Goal: Navigation & Orientation: Find specific page/section

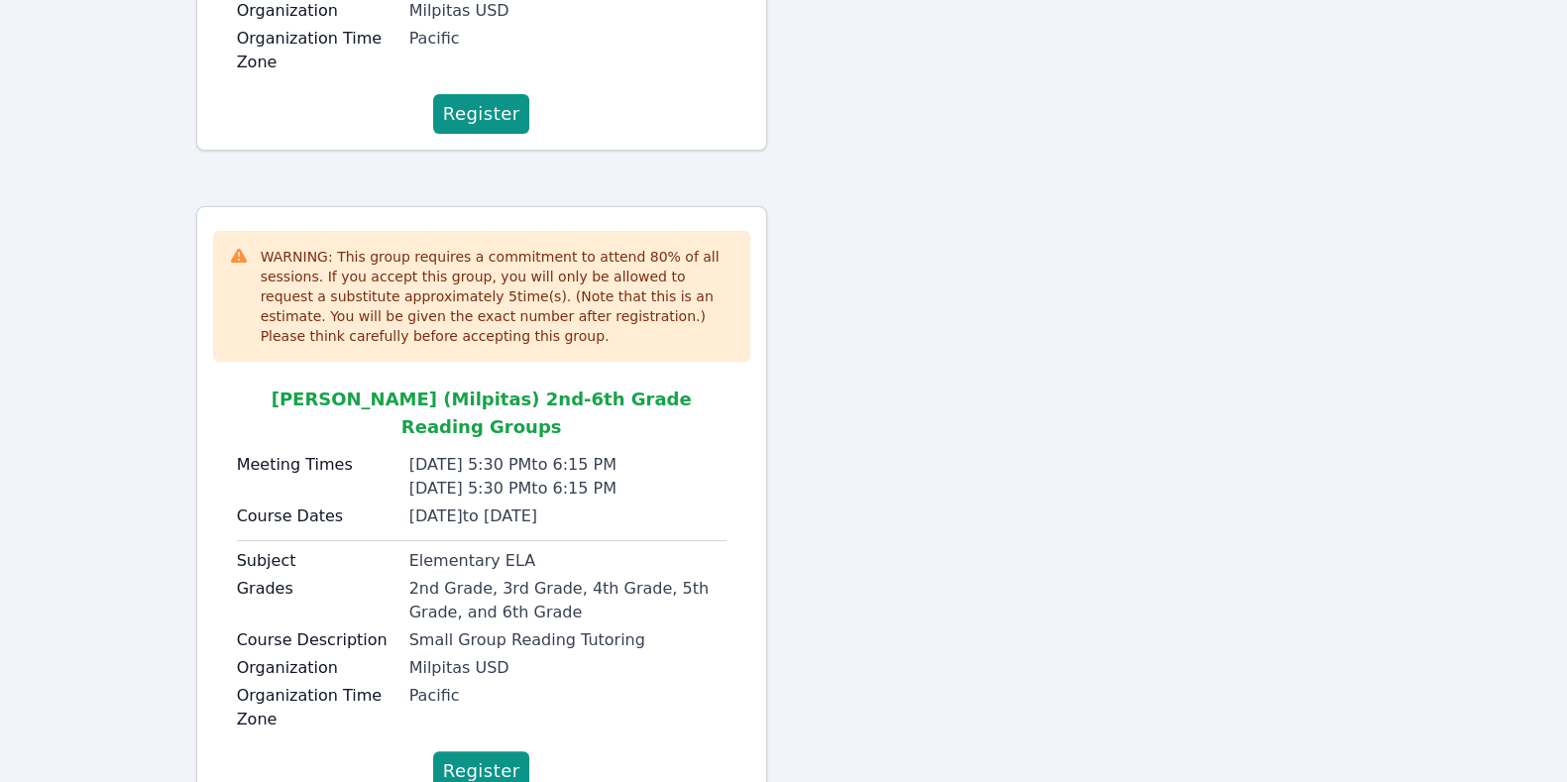
scroll to position [697, 0]
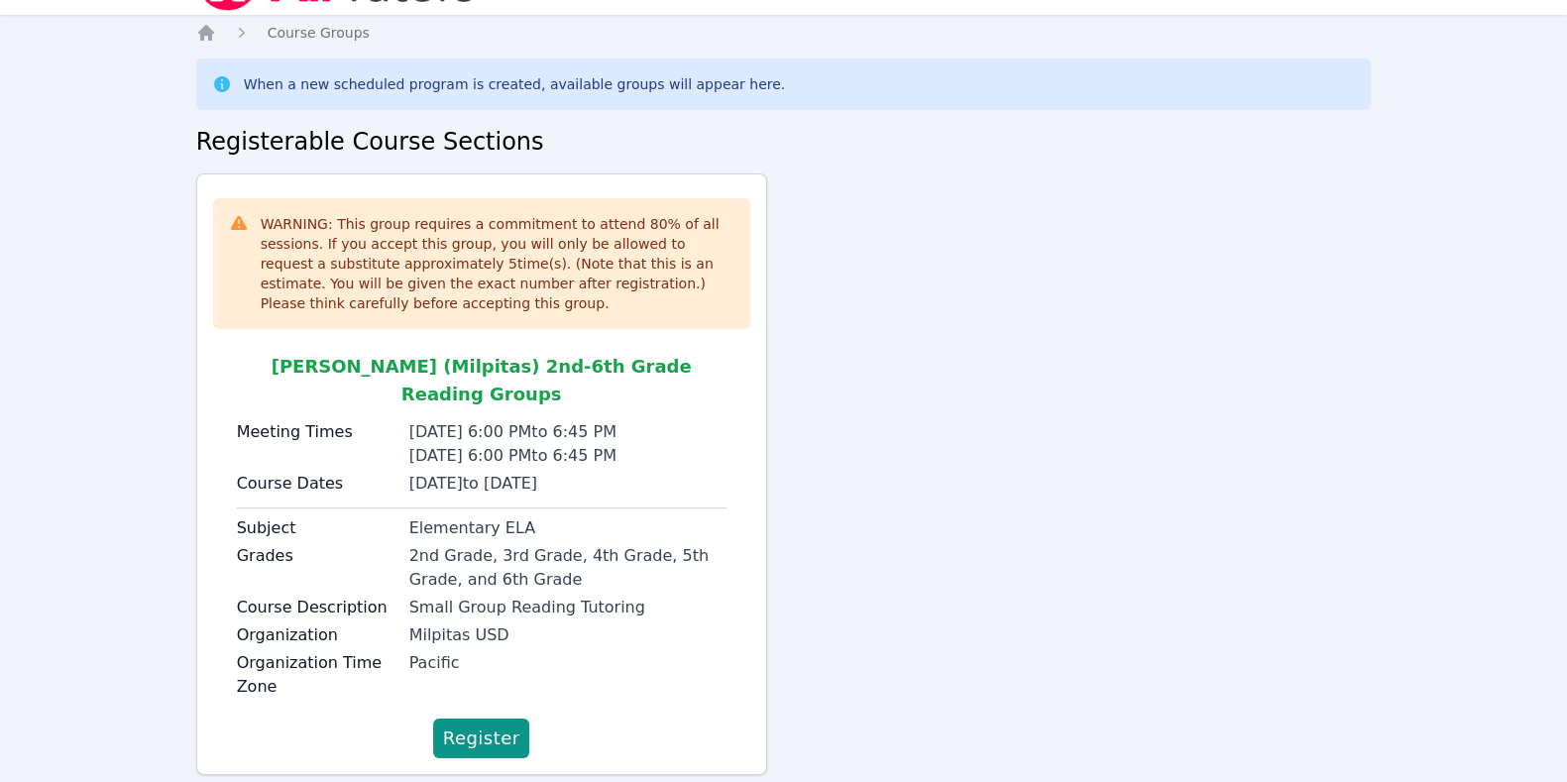
scroll to position [68, 0]
